Goal: Information Seeking & Learning: Learn about a topic

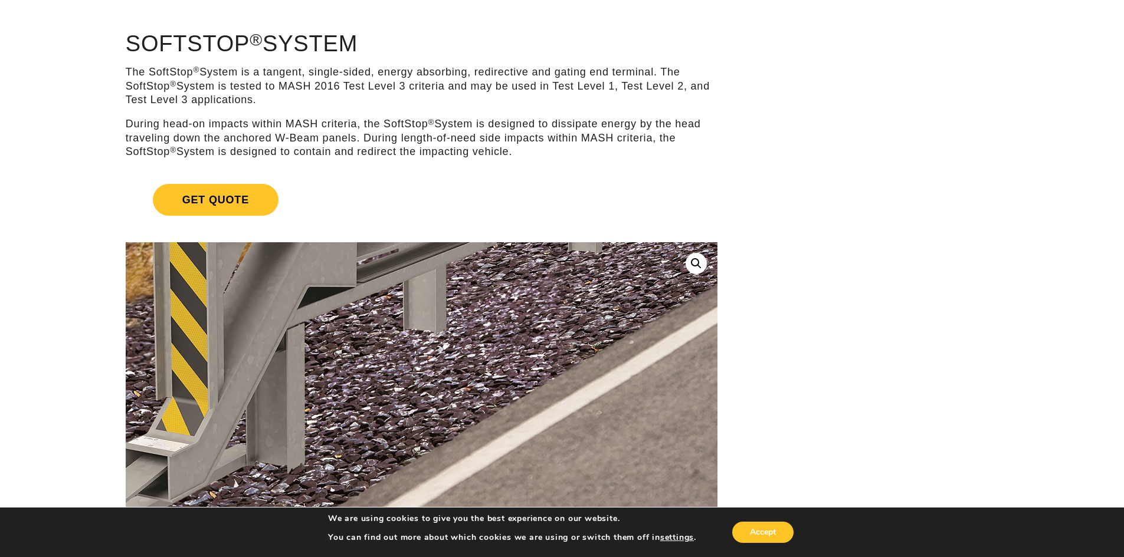
scroll to position [59, 0]
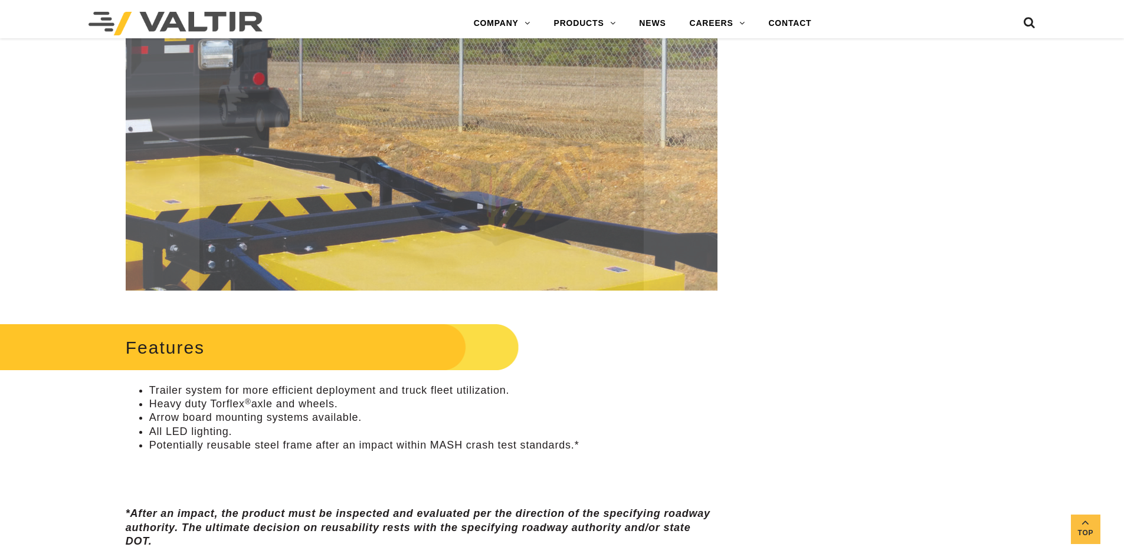
scroll to position [354, 0]
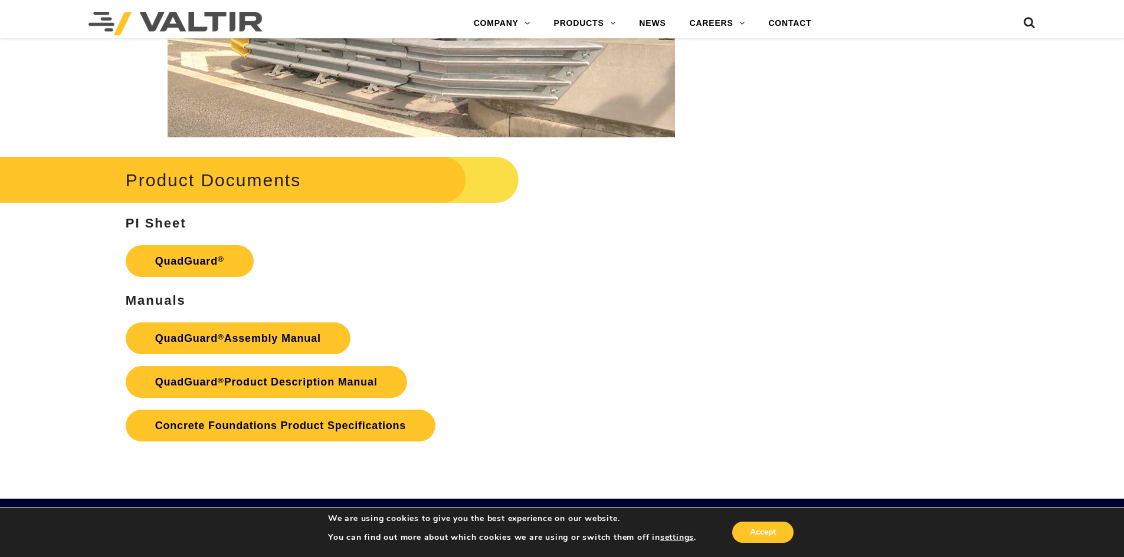
scroll to position [2359, 0]
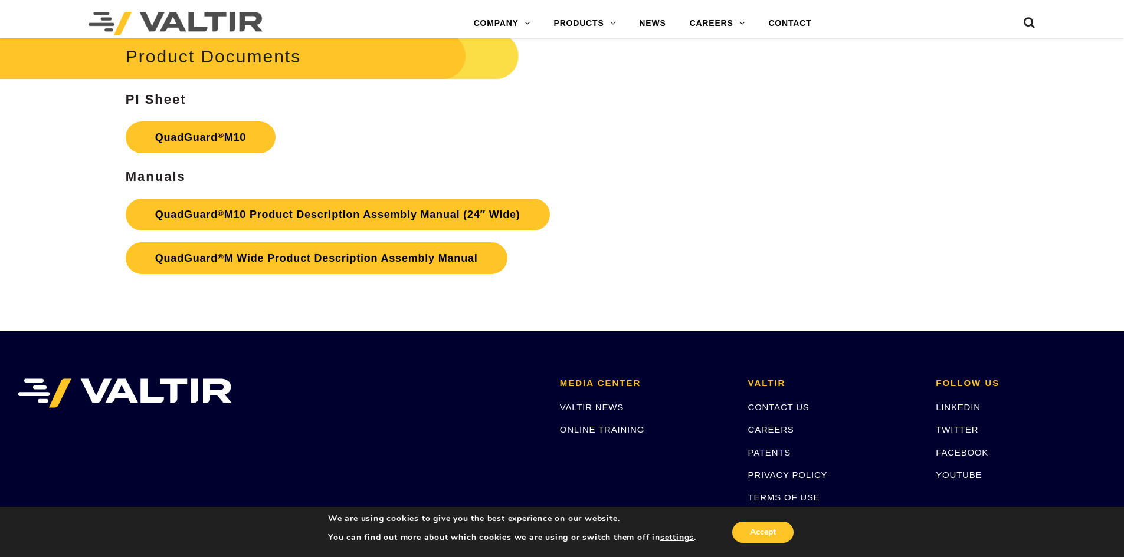
scroll to position [4364, 0]
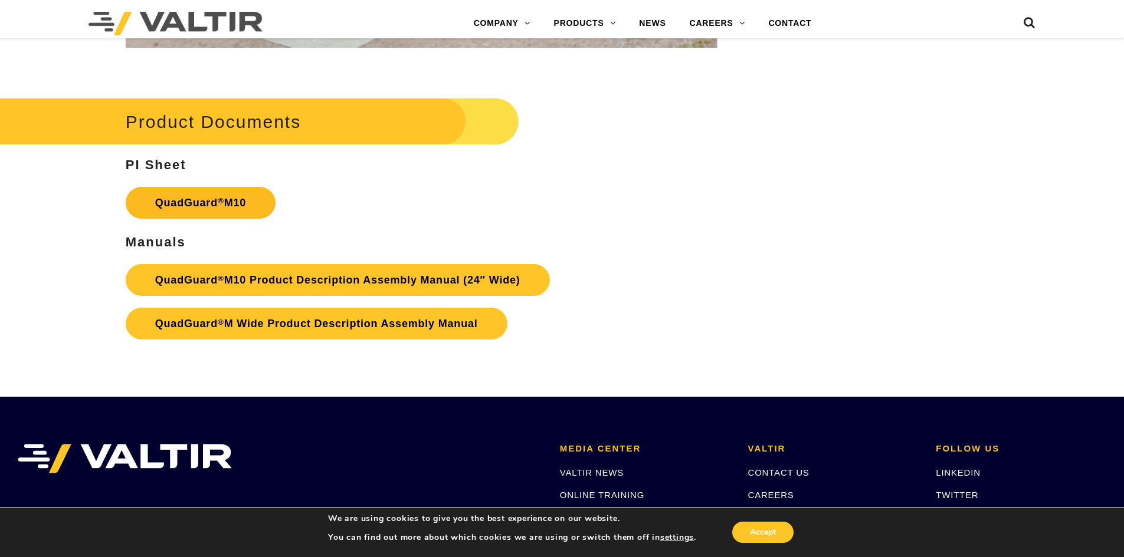
click at [225, 207] on link "QuadGuard ® M10" at bounding box center [201, 203] width 150 height 32
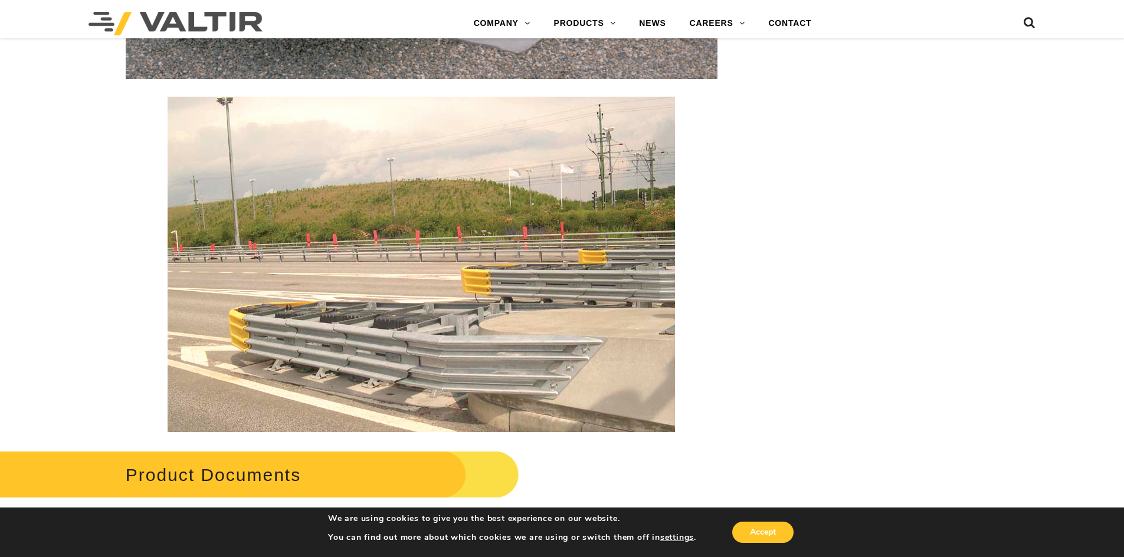
scroll to position [2418, 0]
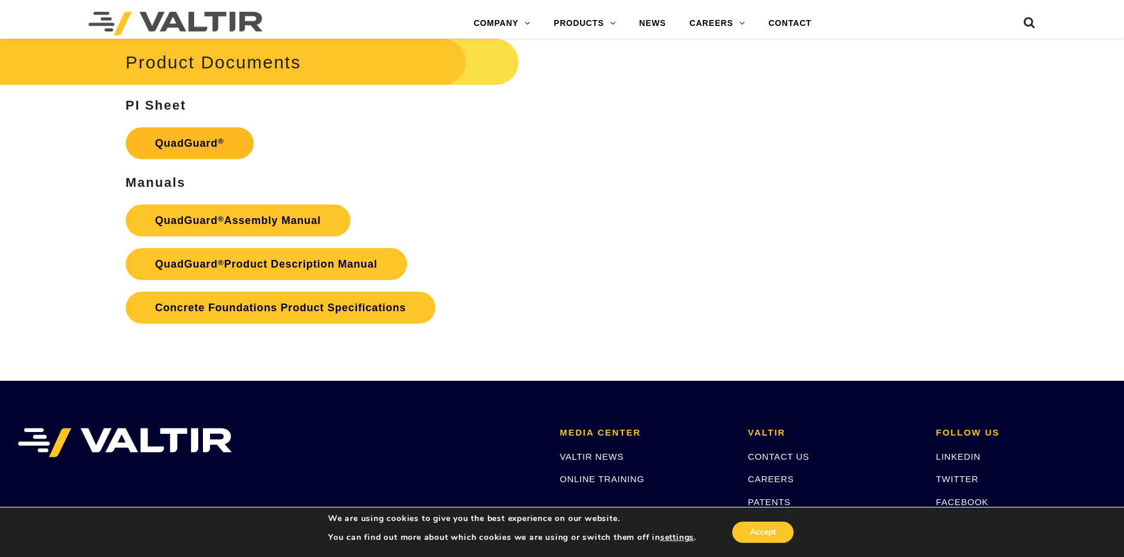
click at [217, 142] on link "QuadGuard ®" at bounding box center [190, 143] width 128 height 32
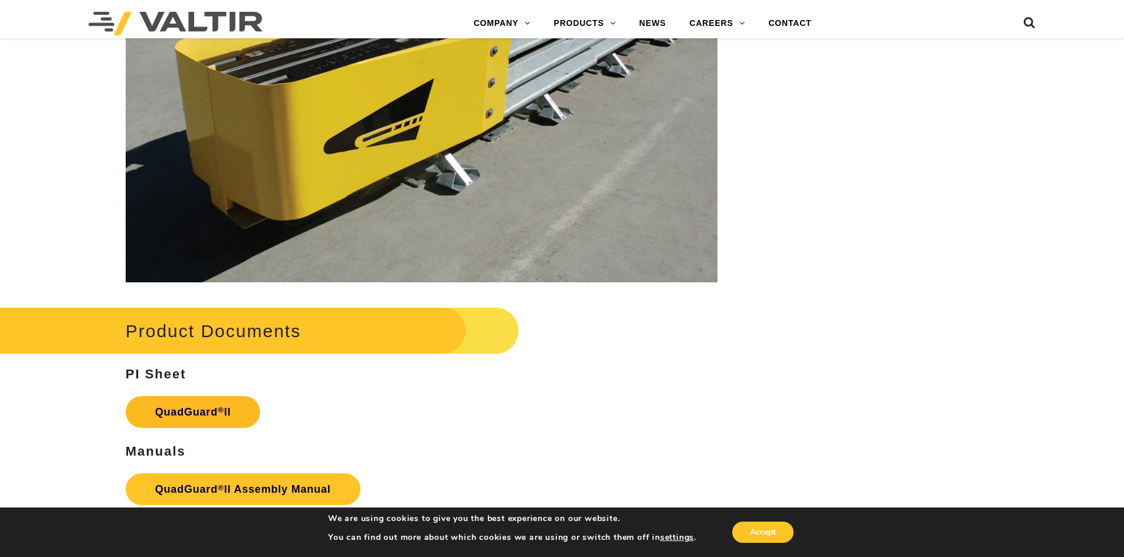
scroll to position [2123, 0]
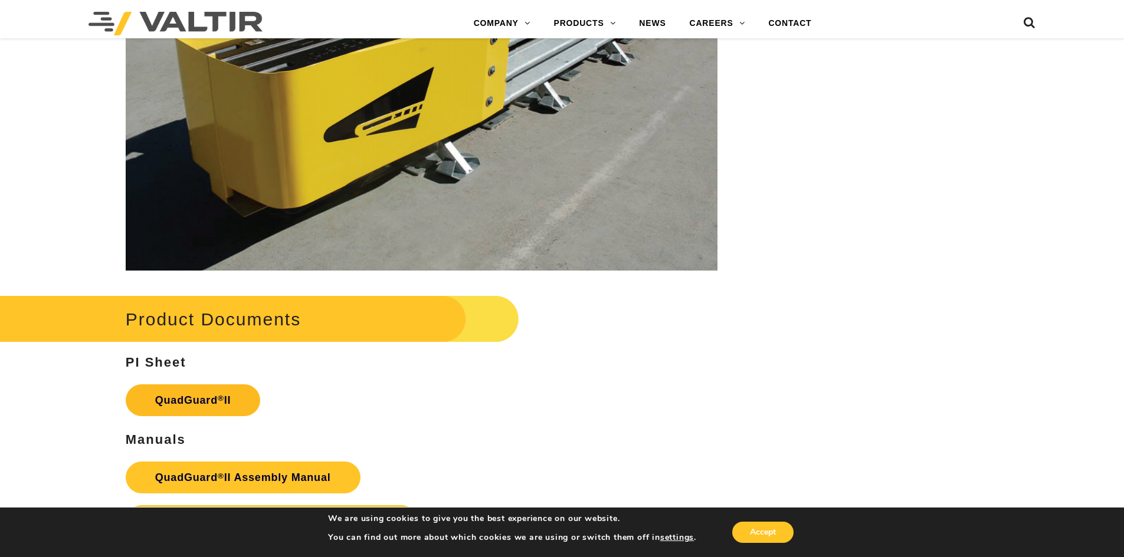
click at [222, 392] on link "QuadGuard ® II" at bounding box center [193, 401] width 135 height 32
